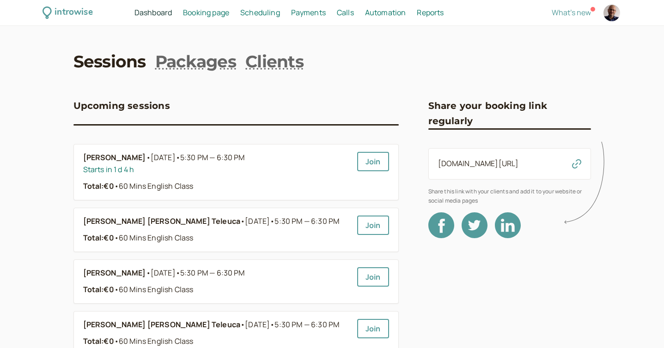
click at [256, 9] on span "Scheduling" at bounding box center [260, 12] width 40 height 10
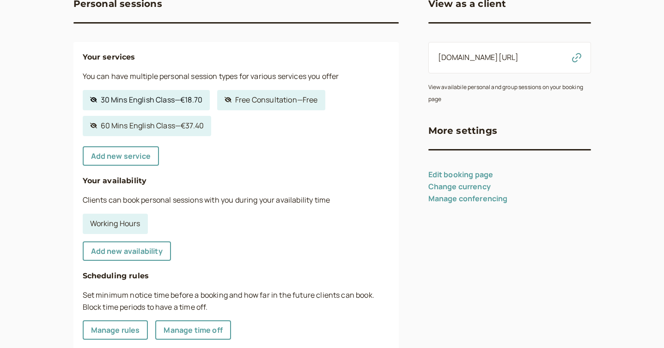
scroll to position [160, 0]
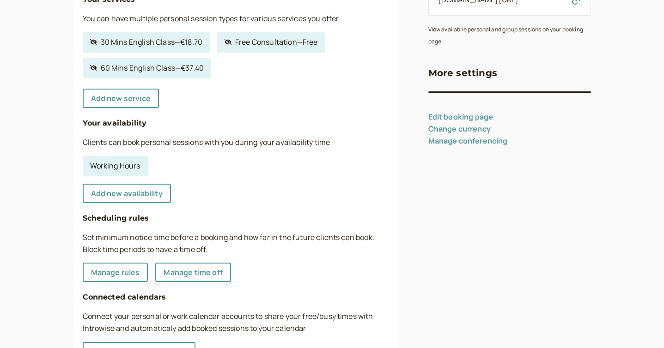
click at [134, 163] on link "Working Hours" at bounding box center [115, 166] width 65 height 20
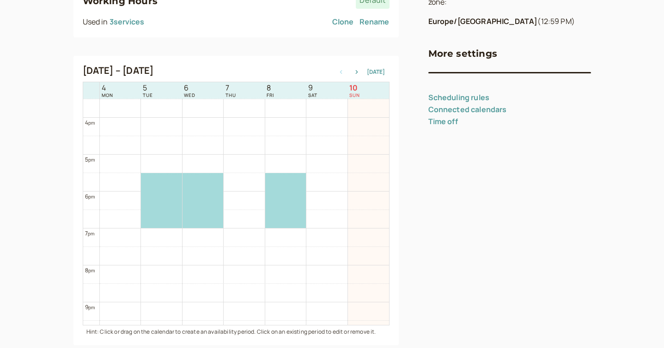
scroll to position [569, 0]
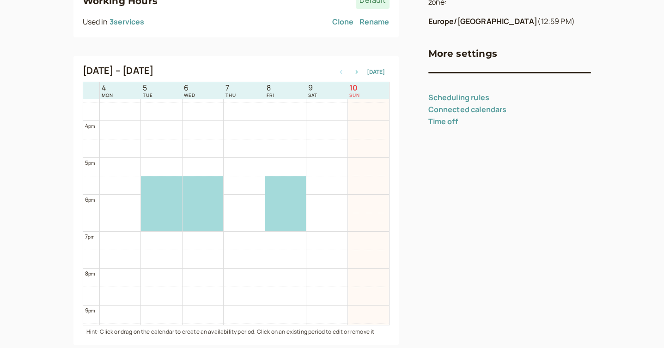
click at [359, 73] on icon "button" at bounding box center [356, 72] width 11 height 4
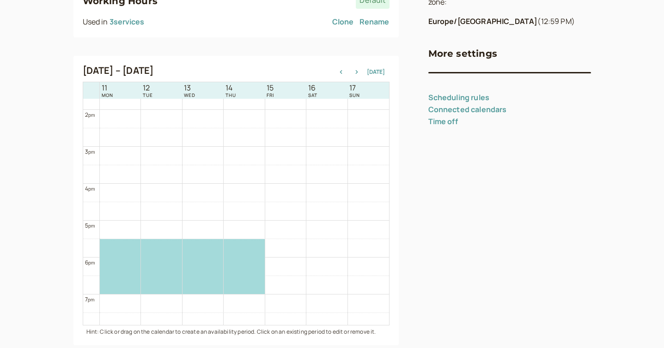
scroll to position [528, 0]
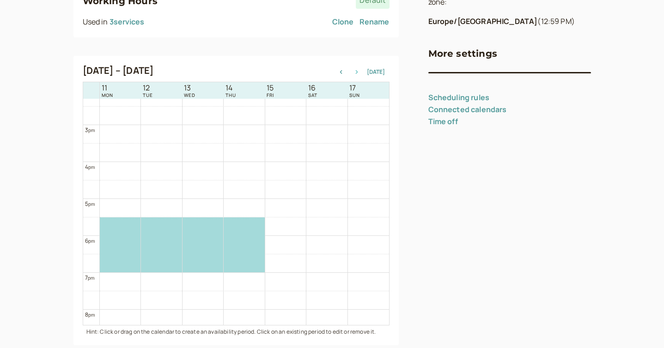
click at [359, 73] on icon "button" at bounding box center [356, 72] width 11 height 4
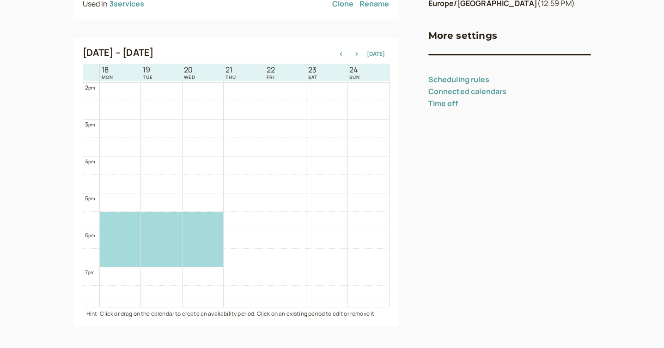
scroll to position [550, 0]
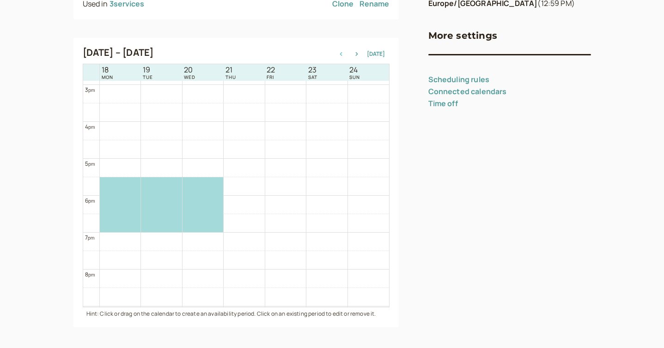
click at [341, 53] on icon "button" at bounding box center [340, 54] width 11 height 4
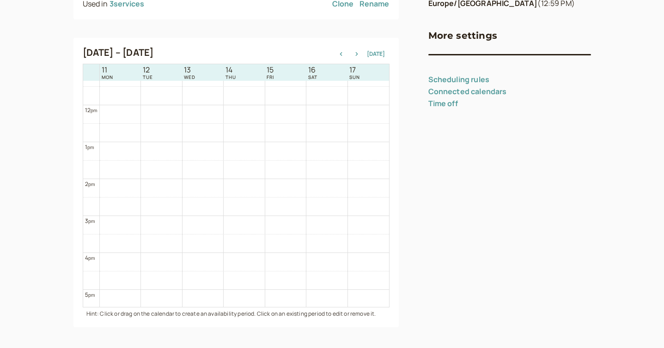
scroll to position [531, 0]
